Goal: Transaction & Acquisition: Subscribe to service/newsletter

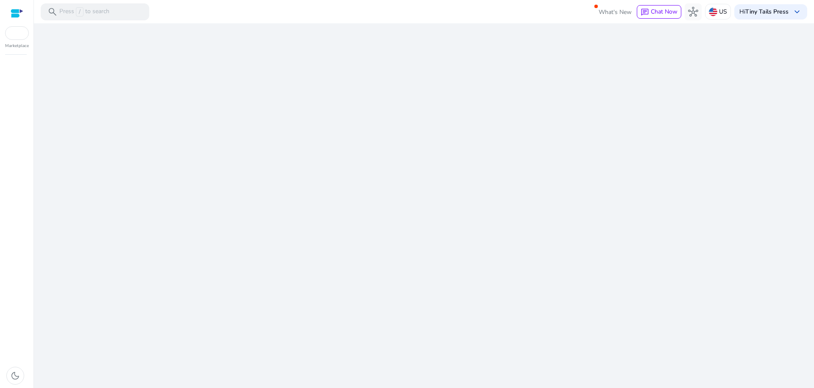
click at [410, 148] on div "We are getting things ready for you..." at bounding box center [424, 205] width 774 height 365
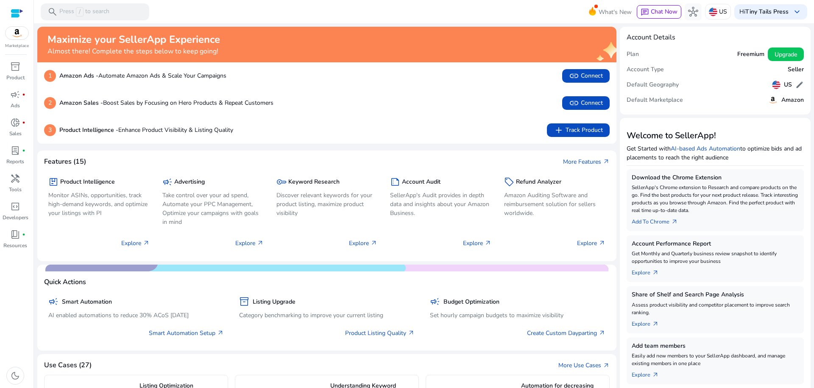
click at [15, 273] on div "inventory_2 Product campaign fiber_manual_record Ads donut_small fiber_manual_r…" at bounding box center [17, 224] width 34 height 328
click at [112, 10] on div "search Press / to search" at bounding box center [95, 11] width 109 height 17
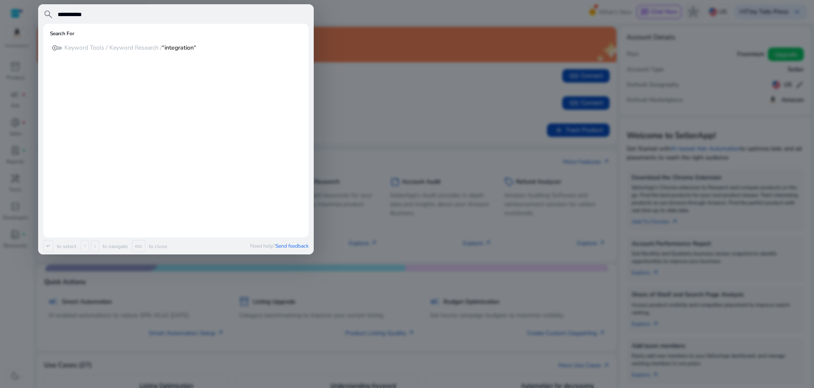
type input "**********"
click at [193, 51] on b "“integration“" at bounding box center [179, 48] width 34 height 8
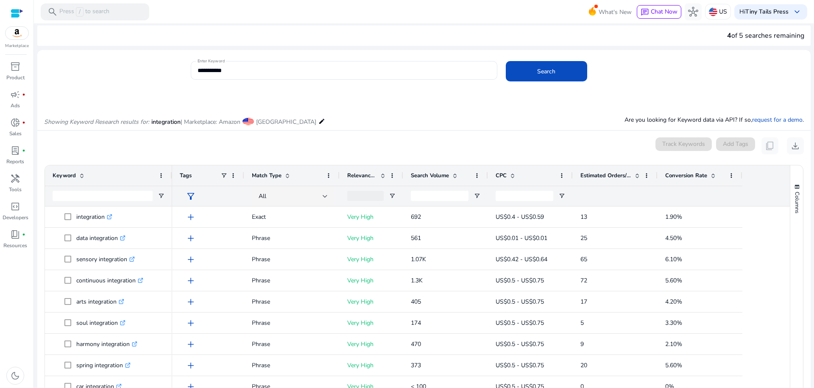
scroll to position [14, 0]
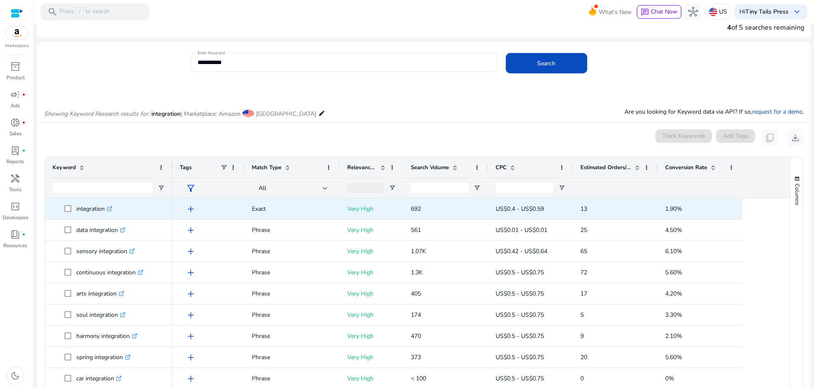
click at [93, 210] on p "integration .st0{fill:#2c8af8}" at bounding box center [94, 208] width 36 height 17
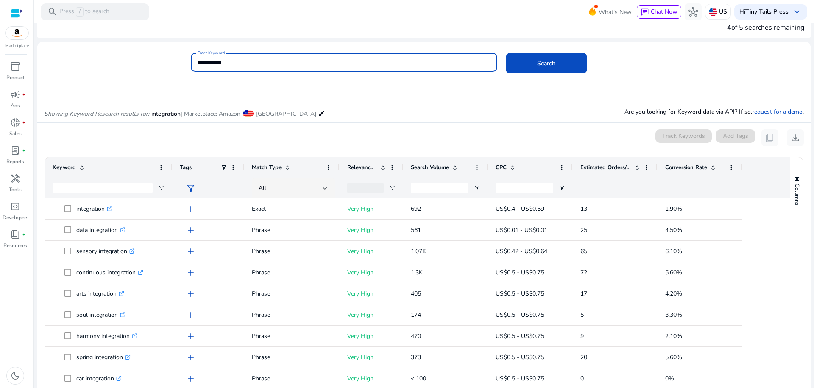
click at [357, 58] on input "**********" at bounding box center [344, 62] width 293 height 9
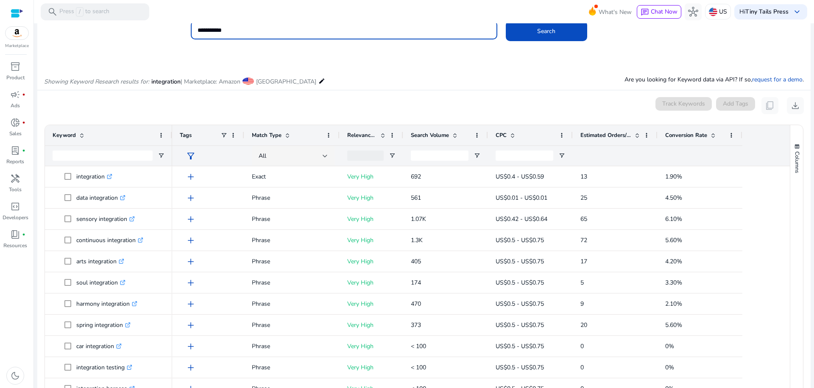
scroll to position [0, 0]
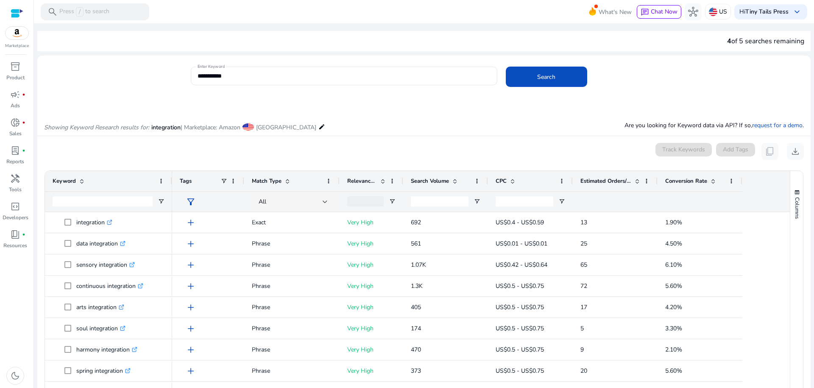
click at [22, 10] on div at bounding box center [17, 13] width 13 height 10
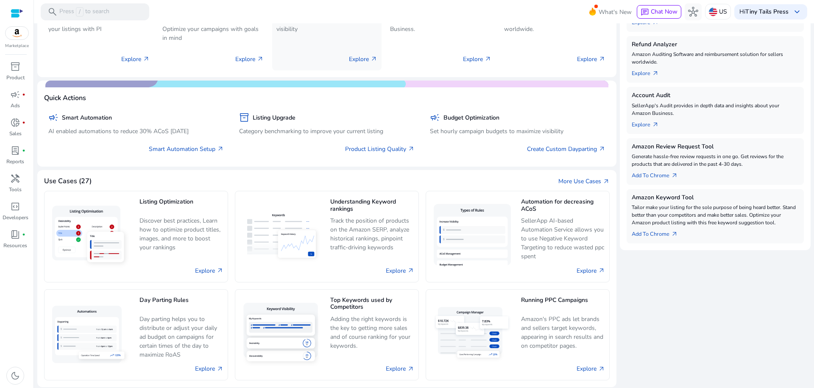
scroll to position [215, 0]
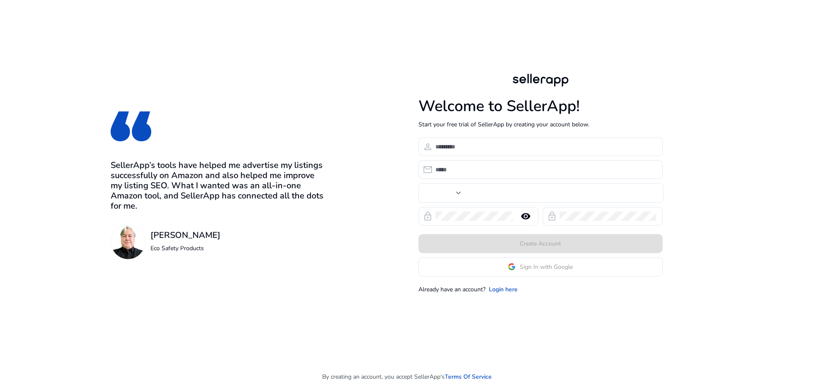
type input "***"
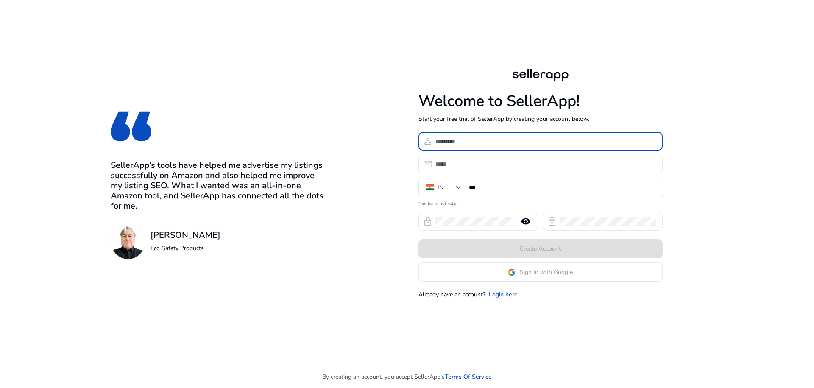
click at [485, 144] on input at bounding box center [546, 141] width 221 height 9
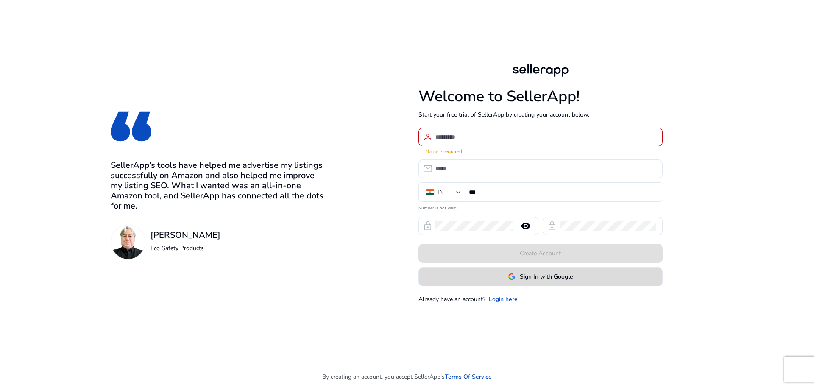
click at [553, 272] on span "Sign In with Google" at bounding box center [546, 276] width 53 height 9
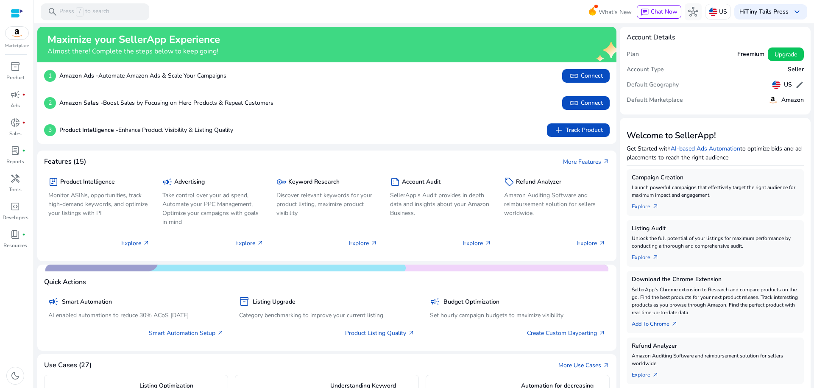
click at [15, 34] on img at bounding box center [17, 33] width 23 height 13
click at [266, 14] on mat-toolbar "search Press / to search What's New chat Chat Now hub US Hi Tiny Tails Press ke…" at bounding box center [424, 11] width 781 height 23
click at [580, 101] on span "link Connect" at bounding box center [586, 103] width 34 height 10
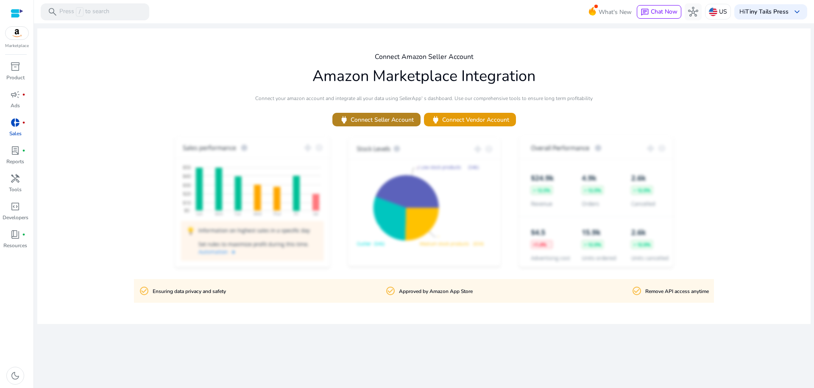
click at [383, 119] on span "power Connect Seller Account" at bounding box center [376, 120] width 75 height 10
click at [14, 125] on span "donut_small" at bounding box center [15, 123] width 10 height 10
click at [413, 290] on p "Approved by Amazon App Store" at bounding box center [436, 292] width 74 height 8
click at [193, 293] on p "Ensuring data privacy and safety" at bounding box center [189, 292] width 73 height 8
click at [544, 34] on div "Connect Amazon Seller Account Amazon Marketplace Integration Connect your amazo…" at bounding box center [424, 176] width 774 height 296
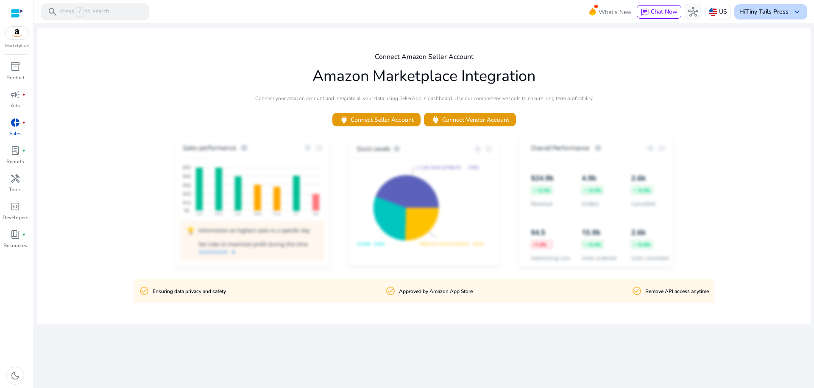
click at [786, 11] on b "Tiny Tails Press" at bounding box center [767, 12] width 43 height 8
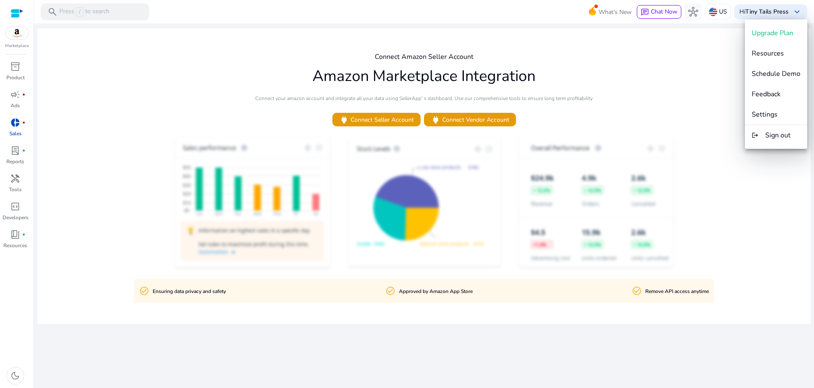
click at [705, 124] on div at bounding box center [407, 194] width 814 height 388
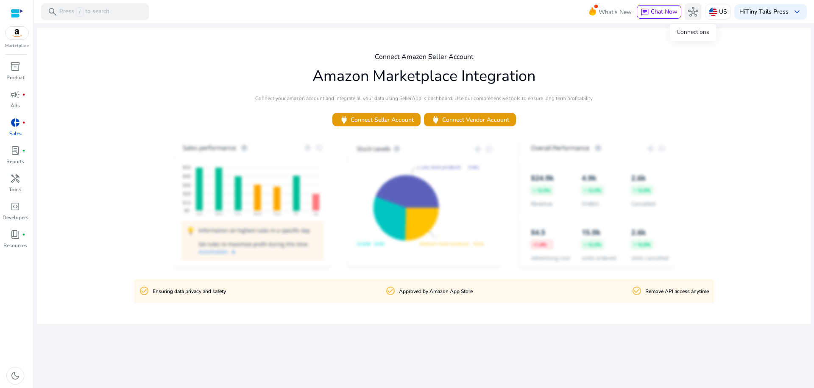
click at [692, 14] on span "hub" at bounding box center [693, 12] width 10 height 10
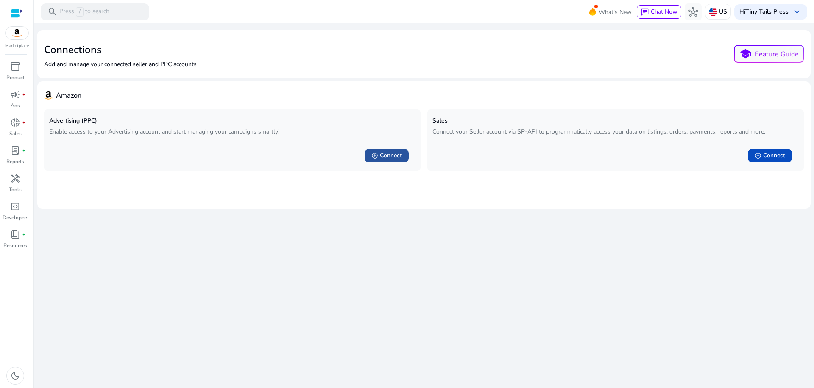
click at [386, 155] on span "Connect" at bounding box center [391, 155] width 22 height 8
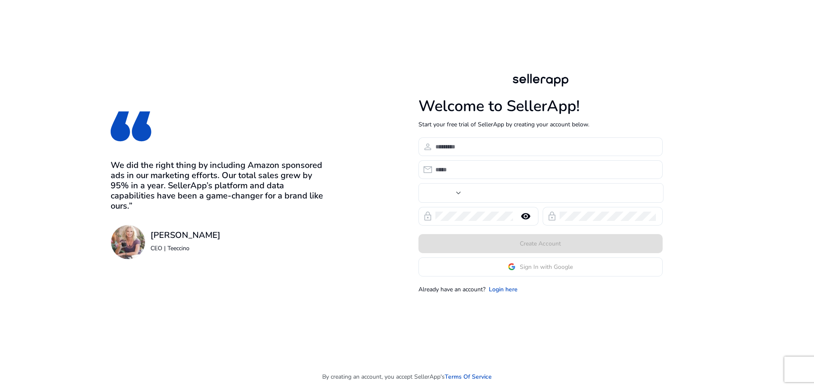
type input "***"
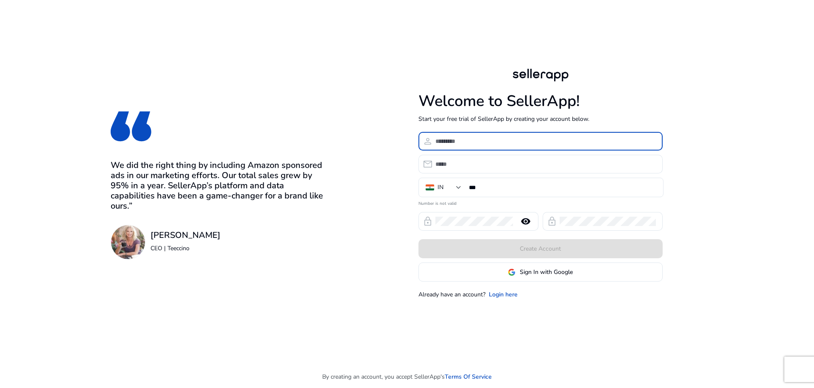
click at [508, 141] on input at bounding box center [546, 141] width 221 height 9
